Goal: Navigation & Orientation: Find specific page/section

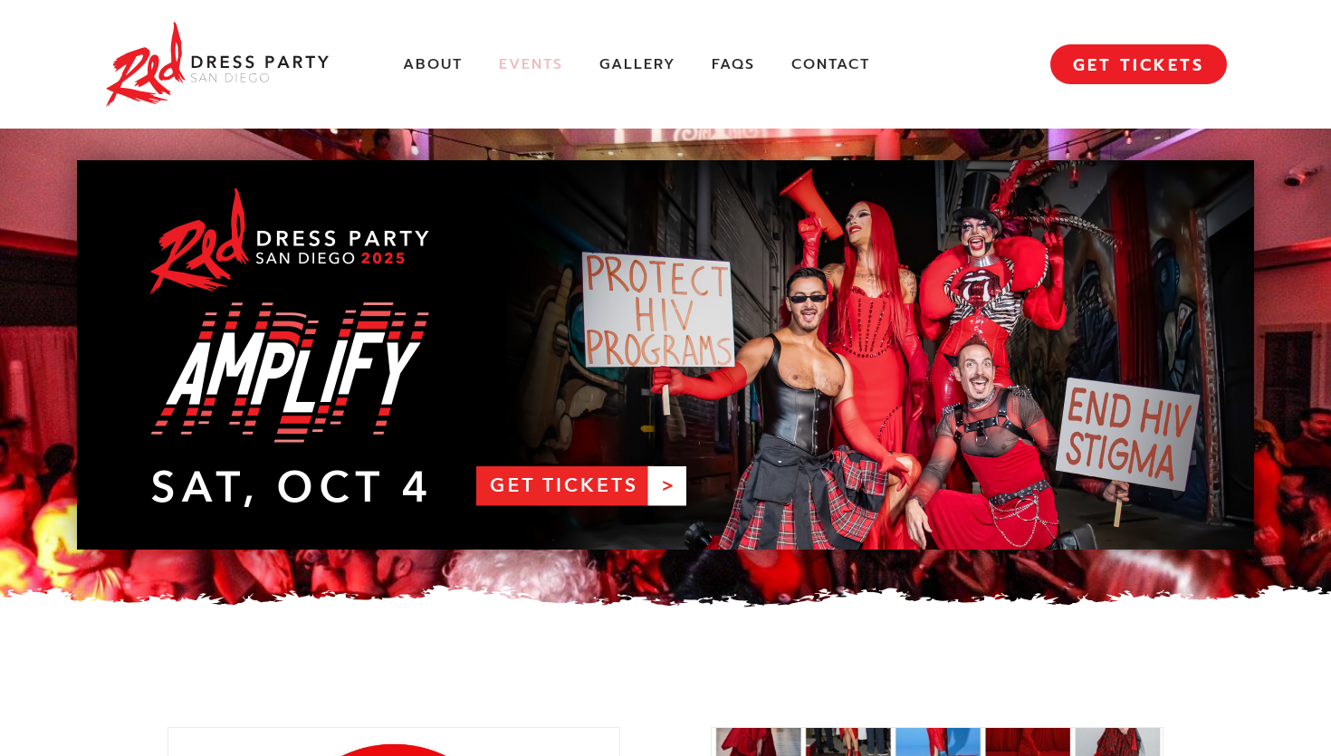
click at [518, 61] on link "Events" at bounding box center [531, 64] width 64 height 19
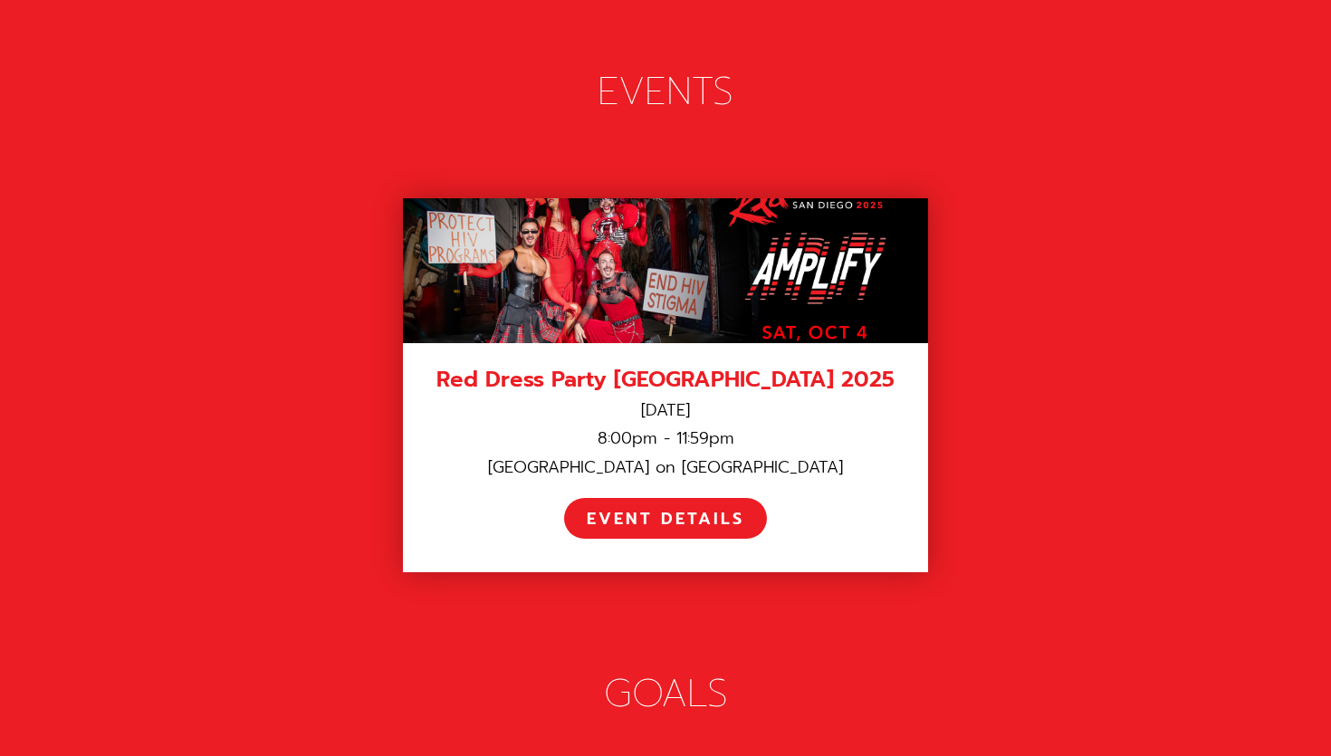
scroll to position [2504, 0]
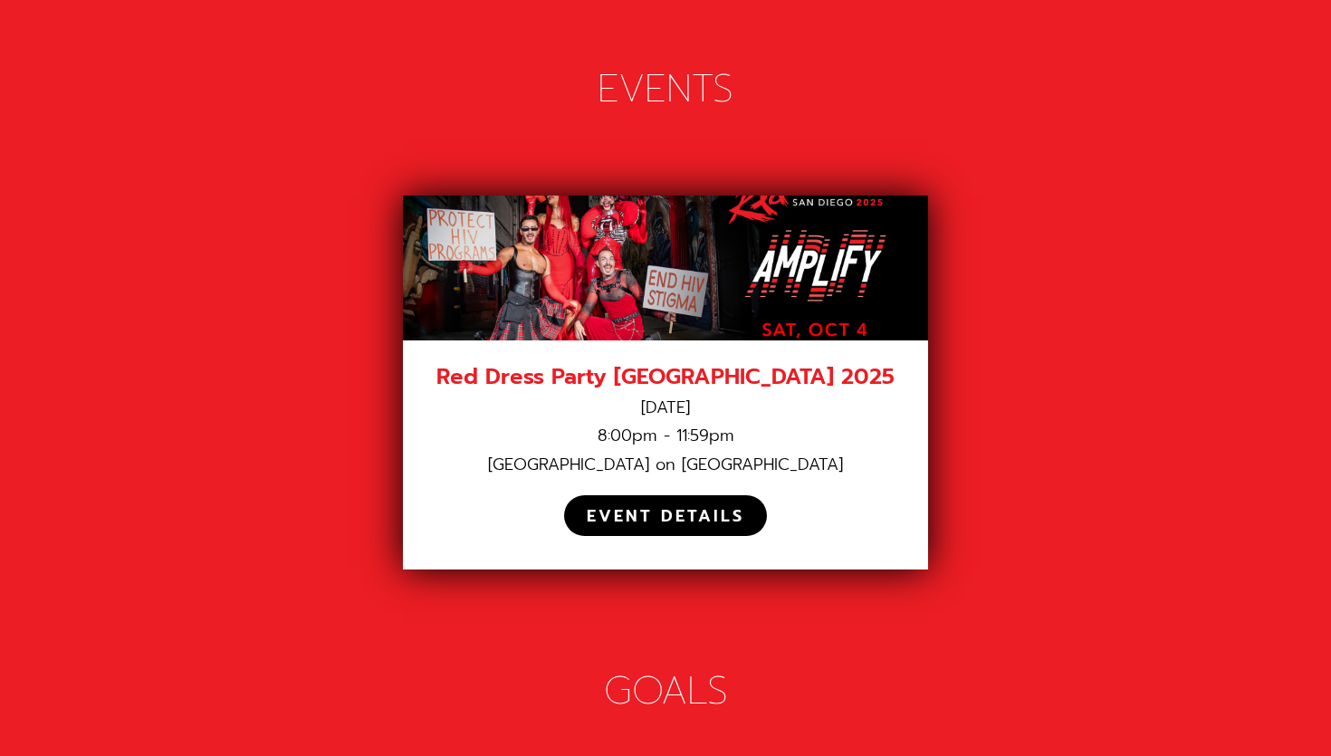
click at [634, 506] on div "EVENT DETAILS" at bounding box center [666, 516] width 158 height 21
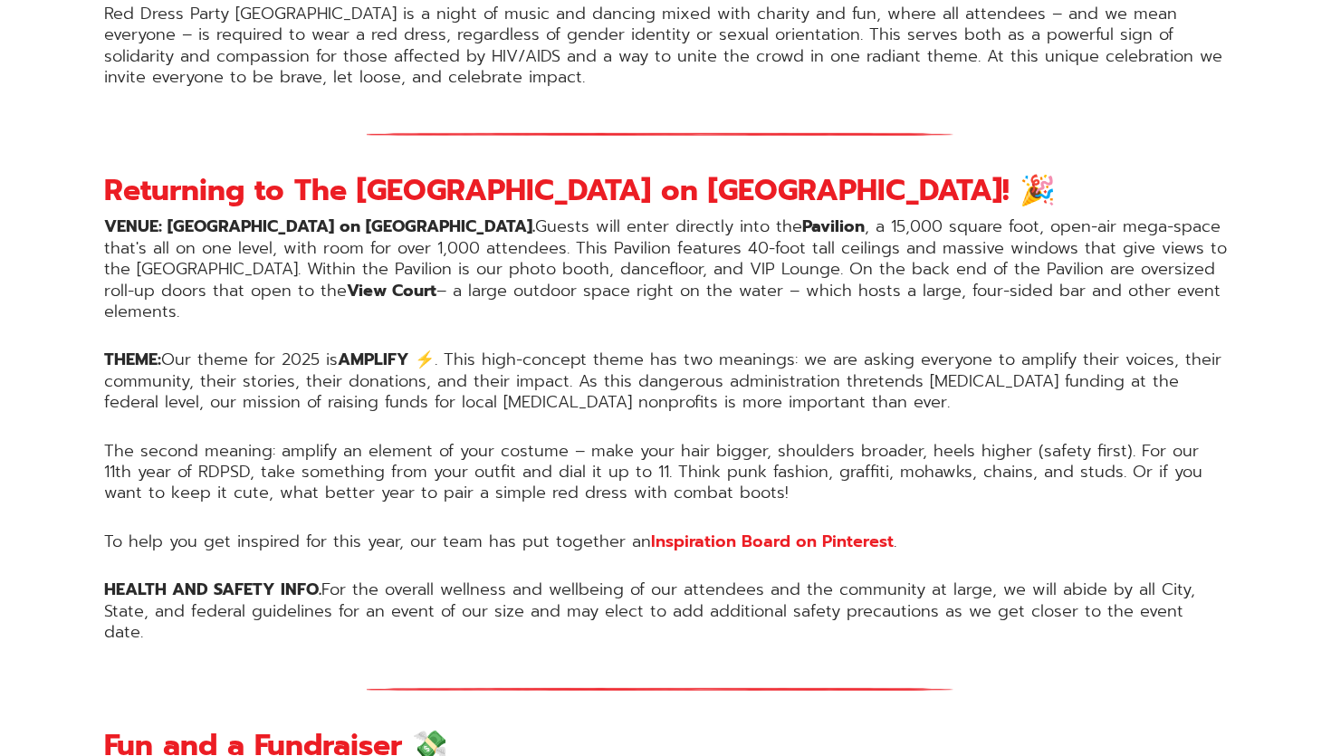
scroll to position [1350, 0]
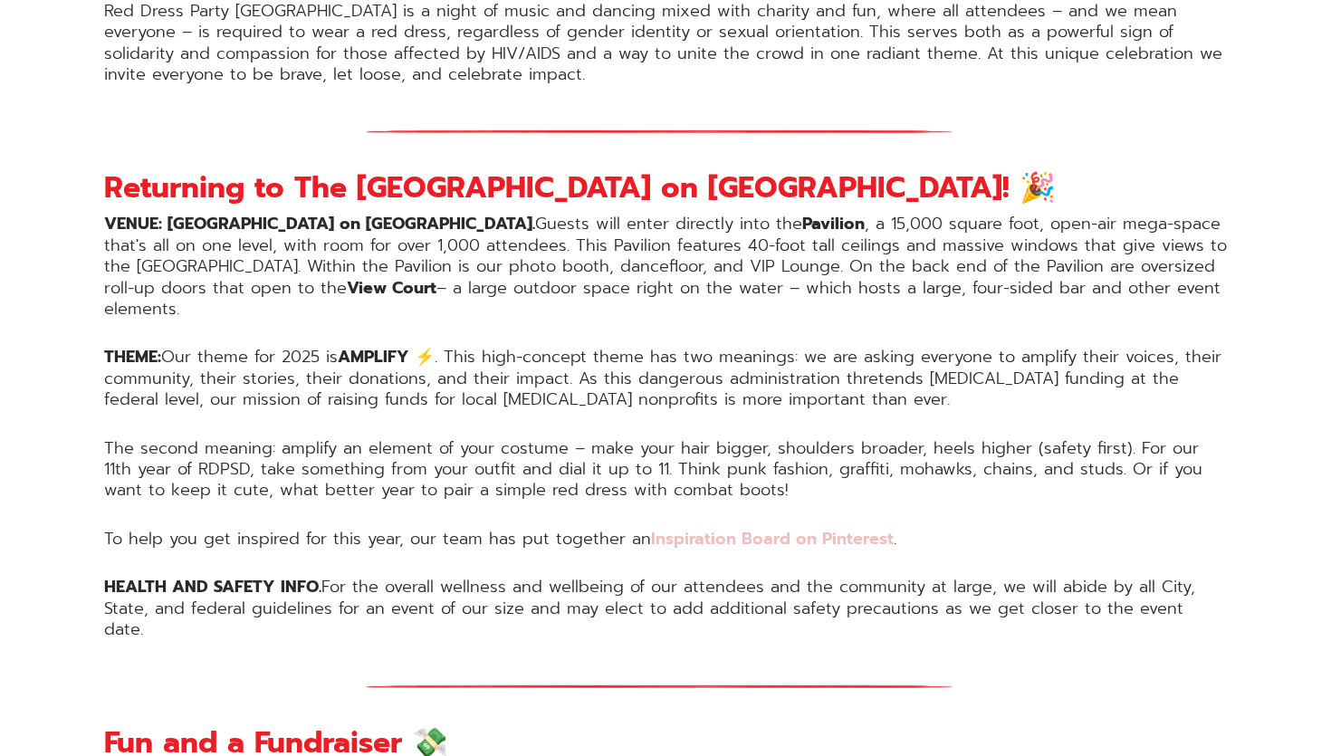
click at [666, 526] on link "Inspiration Board on Pinterest" at bounding box center [772, 538] width 243 height 25
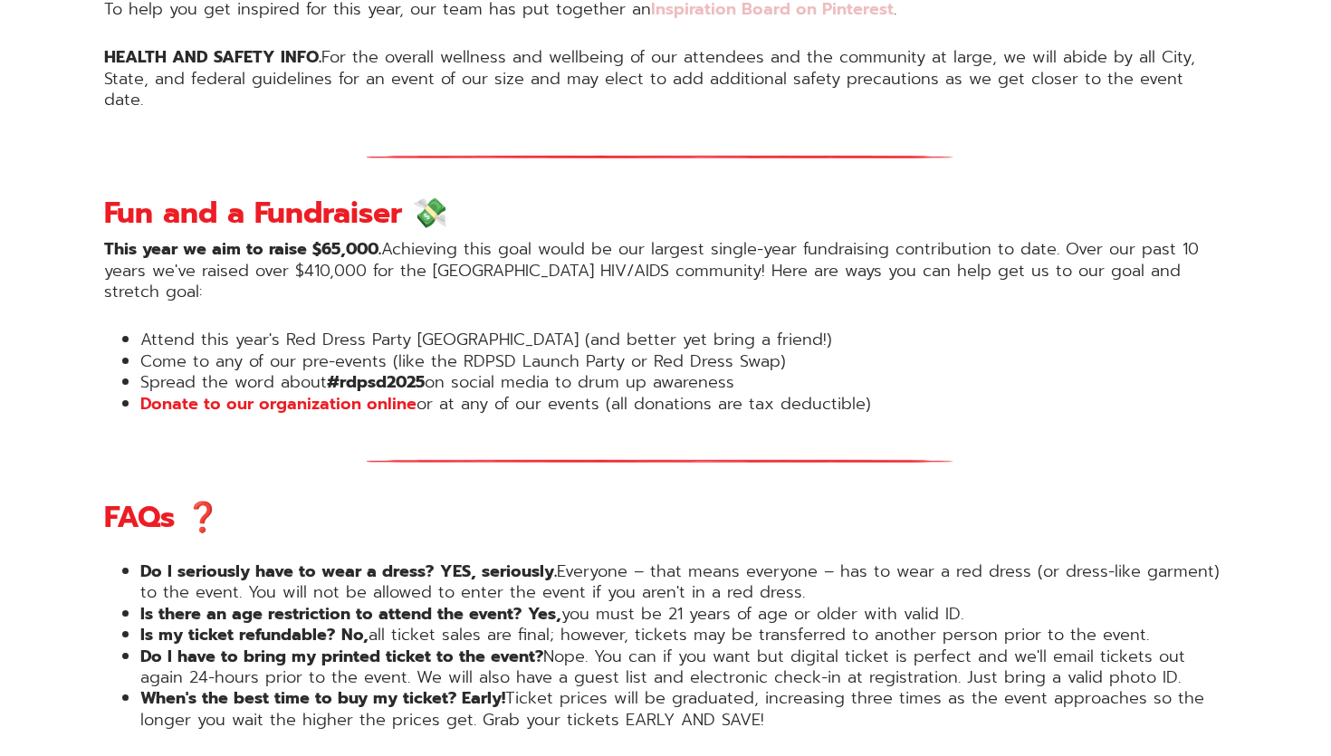
scroll to position [1880, 0]
